Goal: Entertainment & Leisure: Consume media (video, audio)

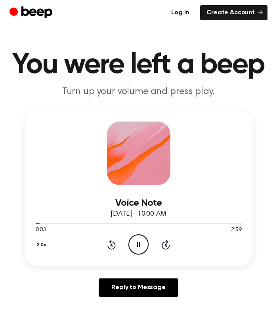
click at [139, 249] on icon "Pause Audio" at bounding box center [139, 244] width 20 height 20
click at [143, 241] on icon "Play Audio" at bounding box center [139, 244] width 20 height 20
click at [141, 245] on icon "Play Audio" at bounding box center [139, 244] width 20 height 20
click at [137, 245] on icon at bounding box center [139, 244] width 4 height 5
click at [141, 240] on icon "Play Audio" at bounding box center [139, 244] width 20 height 20
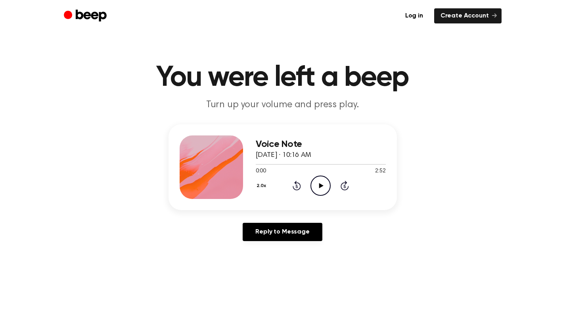
click at [322, 188] on icon "Play Audio" at bounding box center [321, 185] width 20 height 20
click at [322, 186] on icon "Play Audio" at bounding box center [321, 185] width 20 height 20
click at [323, 184] on icon "Pause Audio" at bounding box center [321, 185] width 20 height 20
click at [322, 190] on icon "Play Audio" at bounding box center [321, 185] width 20 height 20
